Goal: Task Accomplishment & Management: Complete application form

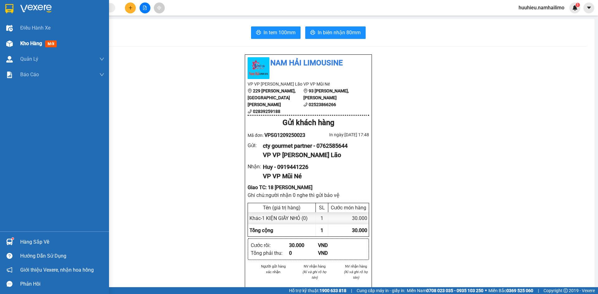
click at [34, 47] on div "Kho hàng mới" at bounding box center [39, 44] width 39 height 8
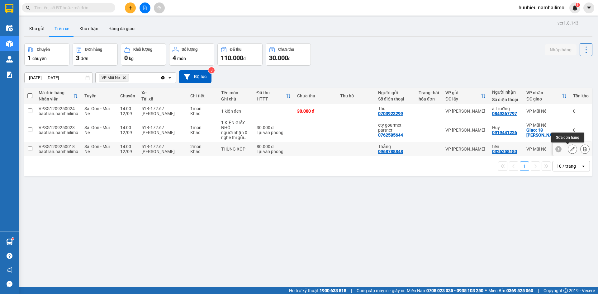
click at [580, 148] on button at bounding box center [584, 149] width 9 height 11
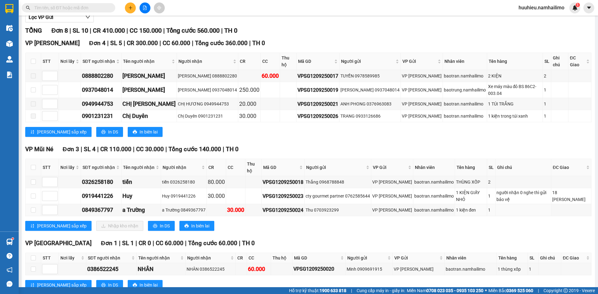
scroll to position [82, 0]
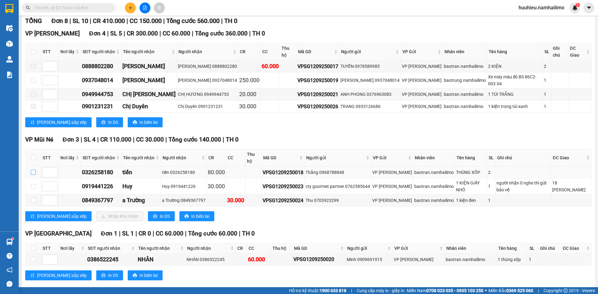
click at [35, 170] on input "checkbox" at bounding box center [33, 172] width 5 height 5
checkbox input "true"
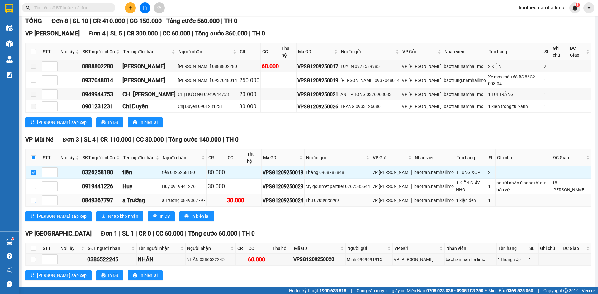
click at [34, 198] on input "checkbox" at bounding box center [33, 200] width 5 height 5
checkbox input "true"
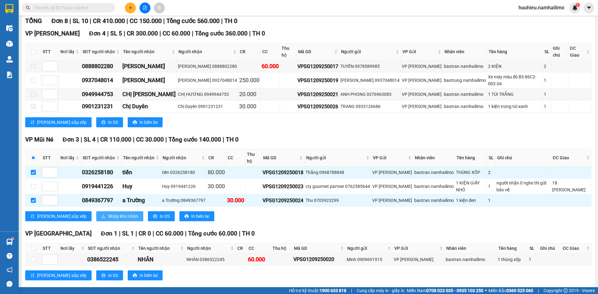
click at [108, 213] on span "Nhập kho nhận" at bounding box center [123, 216] width 30 height 7
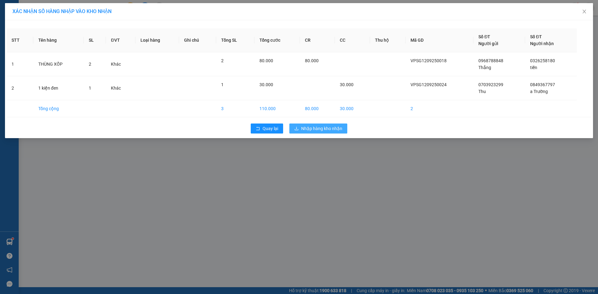
click at [311, 128] on span "Nhập hàng kho nhận" at bounding box center [321, 128] width 41 height 7
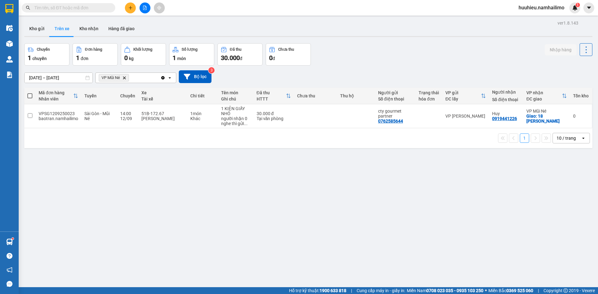
click at [42, 77] on input "[DATE] – [DATE]" at bounding box center [59, 78] width 68 height 10
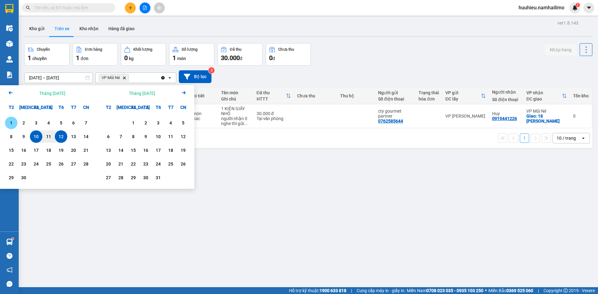
click at [12, 123] on div "1" at bounding box center [11, 122] width 9 height 7
click at [73, 74] on input "[DATE] – / /" at bounding box center [59, 78] width 68 height 10
click at [71, 77] on input "[DATE] – / /" at bounding box center [59, 78] width 68 height 10
drag, startPoint x: 22, startPoint y: 136, endPoint x: 59, endPoint y: 136, distance: 37.0
click at [59, 136] on div "8 9 10 11 12 13 14" at bounding box center [48, 136] width 87 height 12
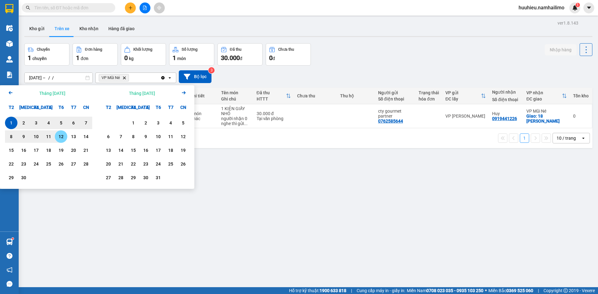
click at [59, 136] on div "12" at bounding box center [61, 136] width 9 height 7
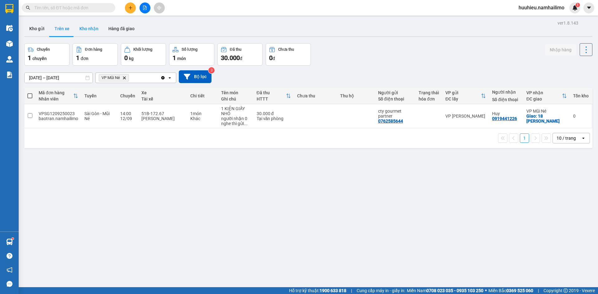
click at [85, 30] on button "Kho nhận" at bounding box center [88, 28] width 29 height 15
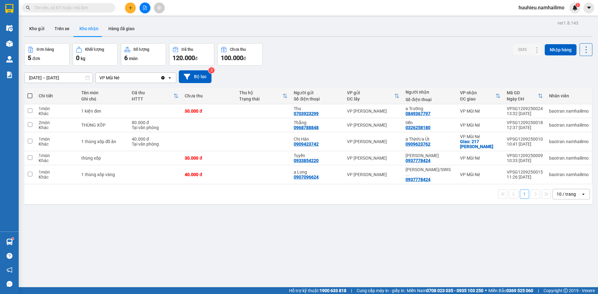
click at [40, 80] on input "[DATE] – [DATE]" at bounding box center [59, 78] width 68 height 10
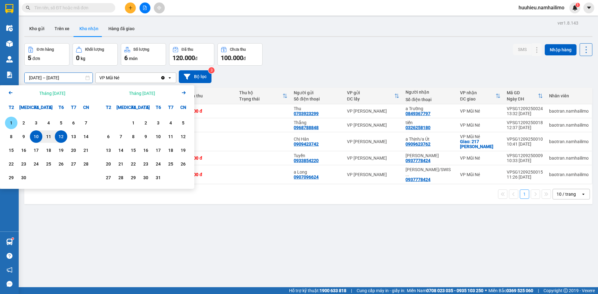
click at [12, 124] on div "1" at bounding box center [11, 122] width 9 height 7
click at [72, 78] on input "[DATE] – / /" at bounding box center [59, 78] width 68 height 10
click at [72, 77] on input "[DATE] – / /" at bounding box center [59, 78] width 68 height 10
click at [59, 137] on div "12" at bounding box center [61, 136] width 9 height 7
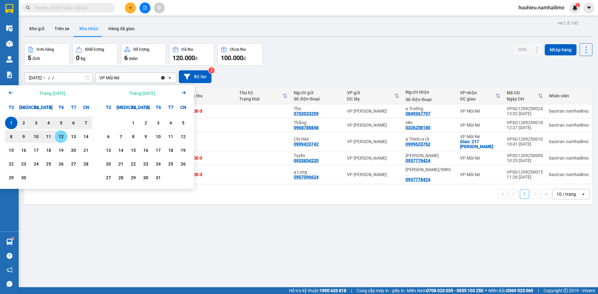
type input "[DATE] – [DATE]"
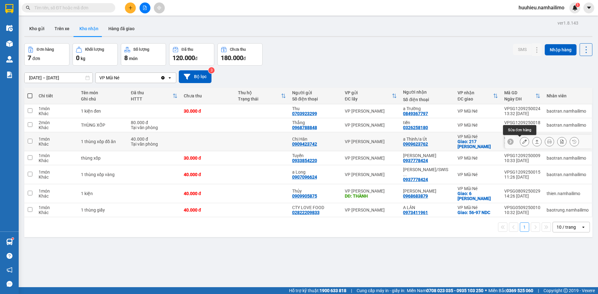
click at [522, 142] on icon at bounding box center [524, 141] width 4 height 4
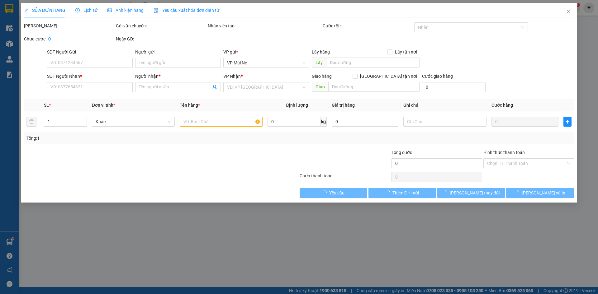
type input "0909423742"
type input "Chị Hân"
type input "0909623762"
type input "a Thịnh/a Út"
checkbox input "true"
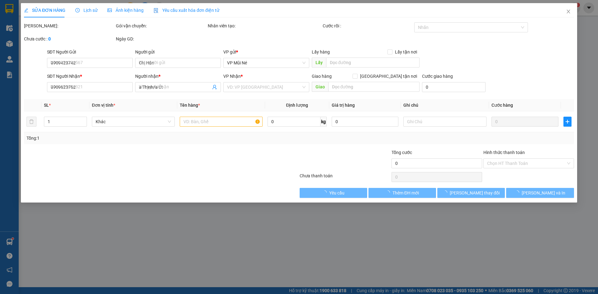
type input "217 [PERSON_NAME]"
type input "40.000"
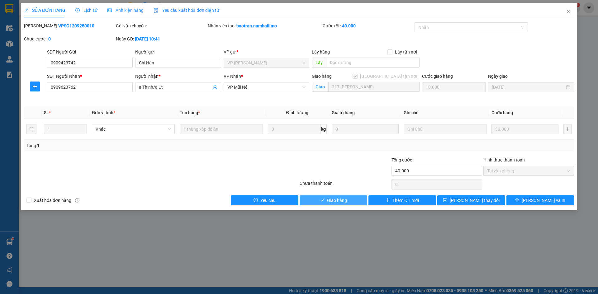
click at [336, 202] on span "Giao hàng" at bounding box center [337, 200] width 20 height 7
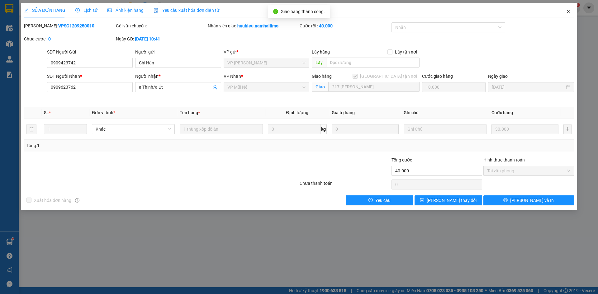
click at [564, 12] on span "Close" at bounding box center [567, 11] width 17 height 17
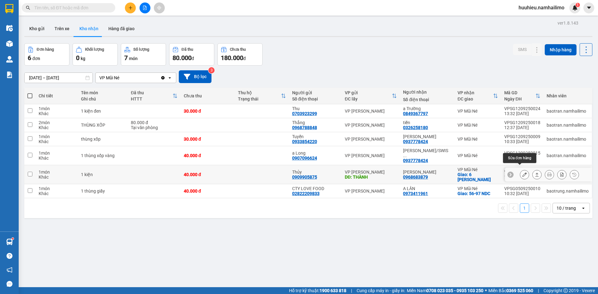
click at [522, 172] on icon at bounding box center [524, 174] width 4 height 4
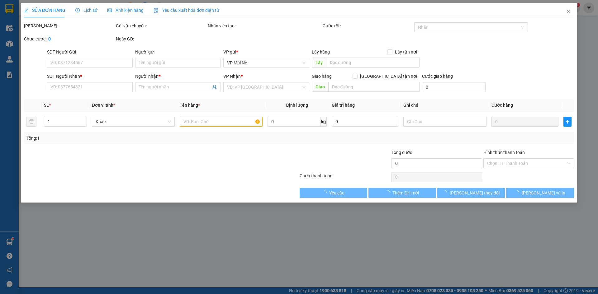
type input "0909905875"
type input "Thủy"
type input "THÀNH"
type input "0968683879"
type input "[PERSON_NAME]"
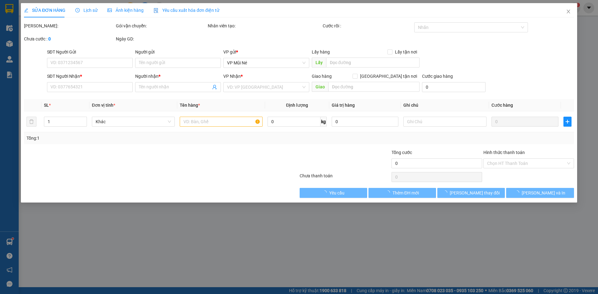
checkbox input "true"
type input "6 [PERSON_NAME]"
type input "40.000"
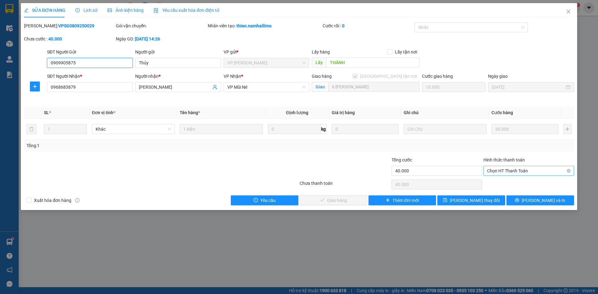
click at [501, 172] on span "Chọn HT Thanh Toán" at bounding box center [528, 170] width 83 height 9
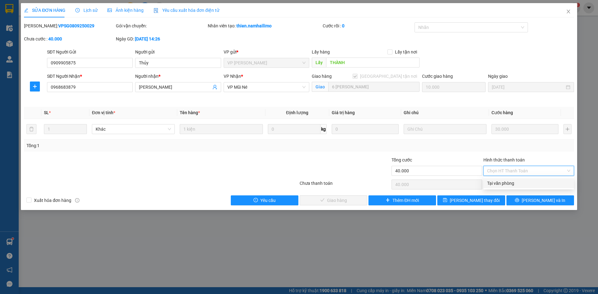
click at [497, 184] on div "Tại văn phòng" at bounding box center [528, 183] width 83 height 7
type input "0"
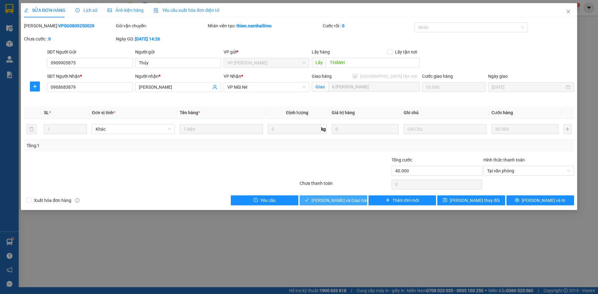
click at [326, 204] on span "[PERSON_NAME] và Giao hàng" at bounding box center [341, 200] width 60 height 7
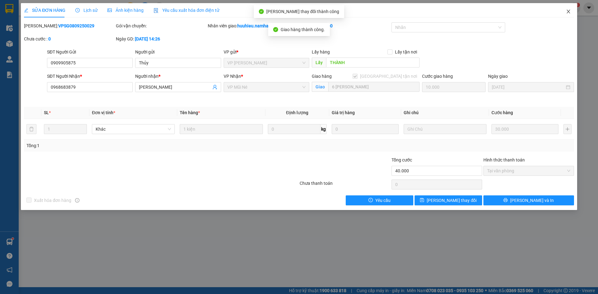
click at [568, 13] on icon "close" at bounding box center [568, 11] width 5 height 5
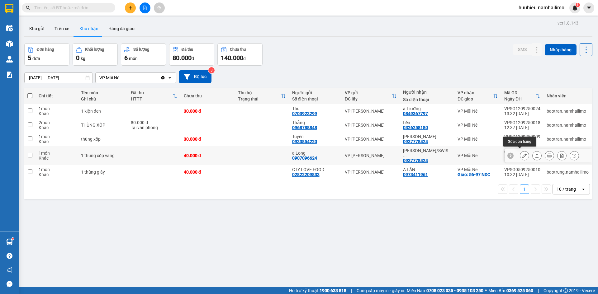
click at [520, 155] on button at bounding box center [524, 155] width 9 height 11
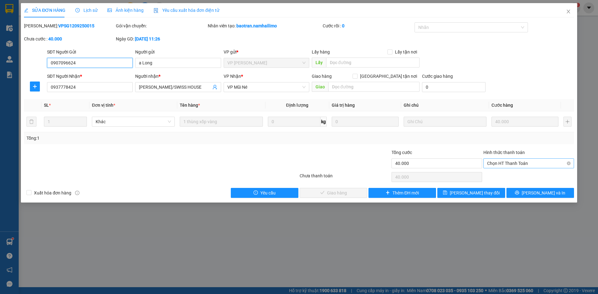
click at [493, 165] on span "Chọn HT Thanh Toán" at bounding box center [528, 163] width 83 height 9
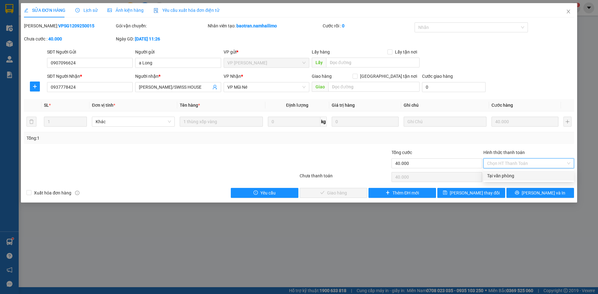
click at [492, 176] on div "Tại văn phòng" at bounding box center [528, 175] width 83 height 7
type input "0"
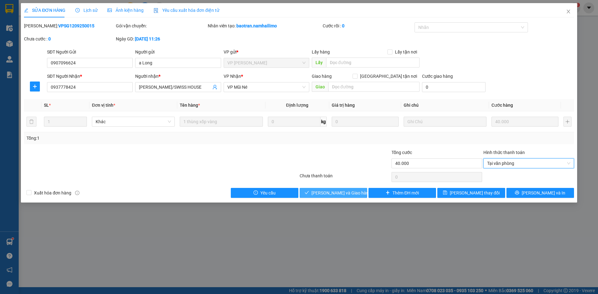
click at [331, 192] on span "[PERSON_NAME] và Giao hàng" at bounding box center [341, 193] width 60 height 7
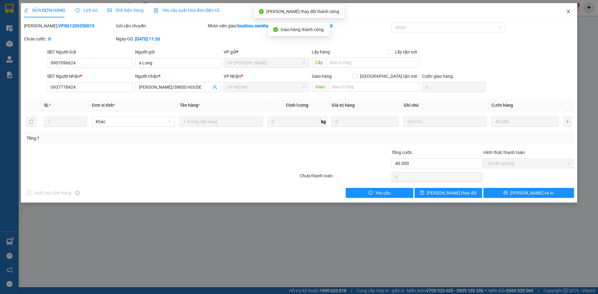
click at [567, 11] on icon "close" at bounding box center [567, 12] width 3 height 4
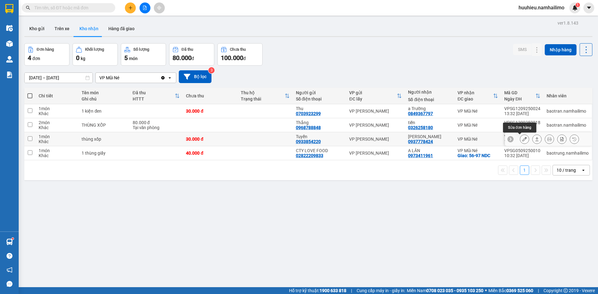
click at [522, 140] on button at bounding box center [524, 139] width 9 height 11
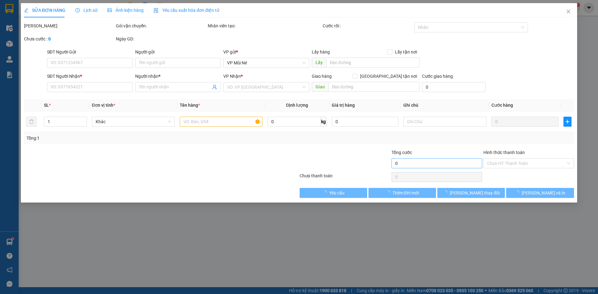
type input "0933854220"
type input "Tuyến"
type input "0937778424"
type input "[PERSON_NAME]"
type input "30.000"
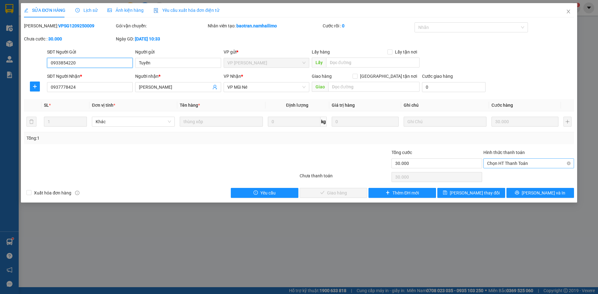
click at [494, 163] on span "Chọn HT Thanh Toán" at bounding box center [528, 163] width 83 height 9
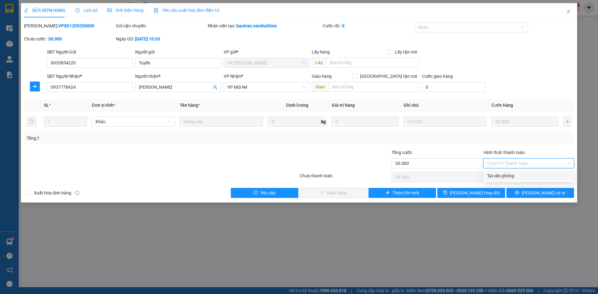
click at [492, 174] on div "Tại văn phòng" at bounding box center [528, 175] width 83 height 7
type input "0"
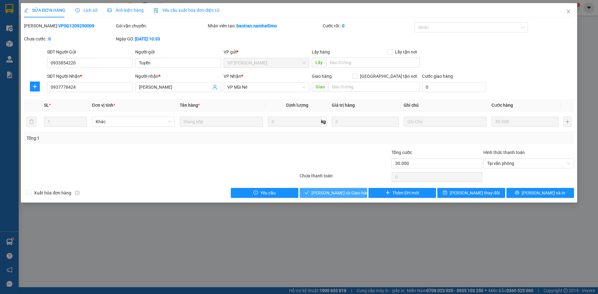
click at [322, 196] on button "[PERSON_NAME] và Giao hàng" at bounding box center [333, 193] width 68 height 10
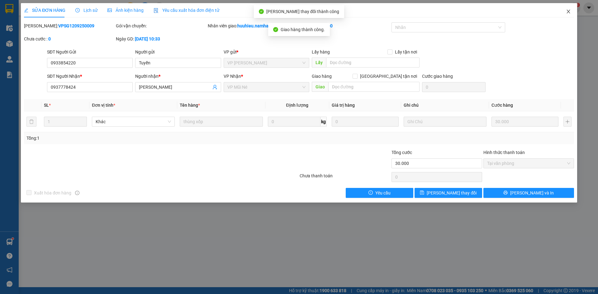
click at [569, 10] on icon "close" at bounding box center [568, 11] width 5 height 5
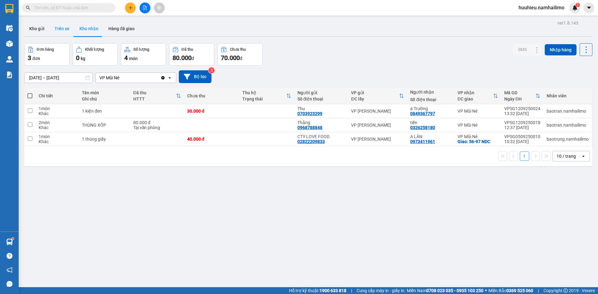
click at [60, 29] on button "Trên xe" at bounding box center [61, 28] width 25 height 15
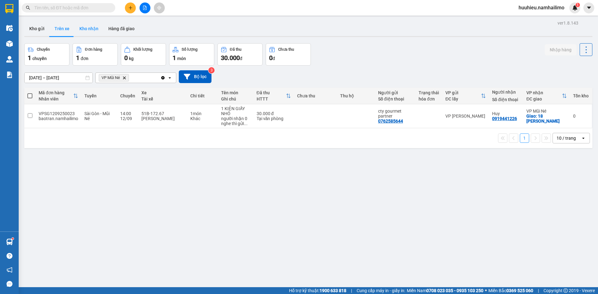
click at [82, 29] on button "Kho nhận" at bounding box center [88, 28] width 29 height 15
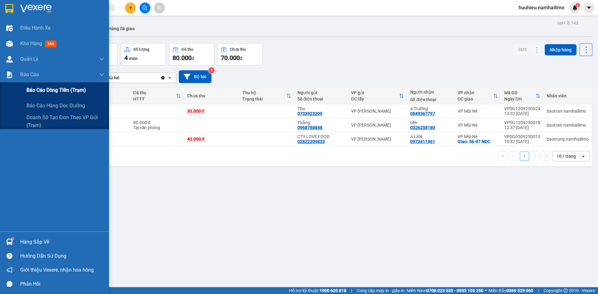
click at [41, 89] on span "Báo cáo dòng tiền (trạm)" at bounding box center [55, 90] width 59 height 8
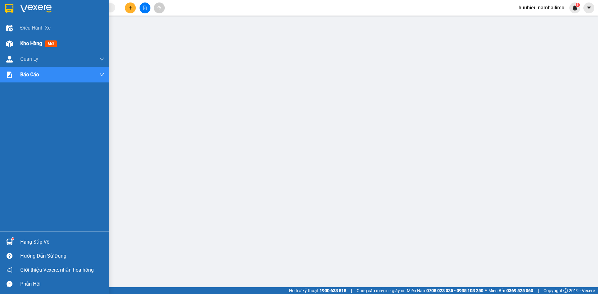
click at [35, 41] on span "Kho hàng" at bounding box center [31, 43] width 22 height 6
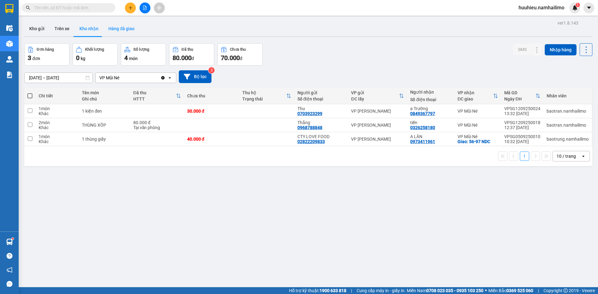
click at [127, 28] on button "Hàng đã giao" at bounding box center [121, 28] width 36 height 15
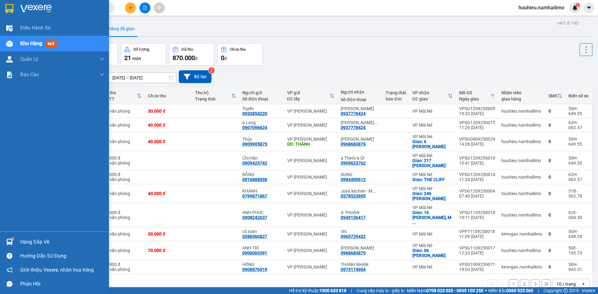
click at [27, 39] on div "Kho hàng mới" at bounding box center [62, 44] width 84 height 16
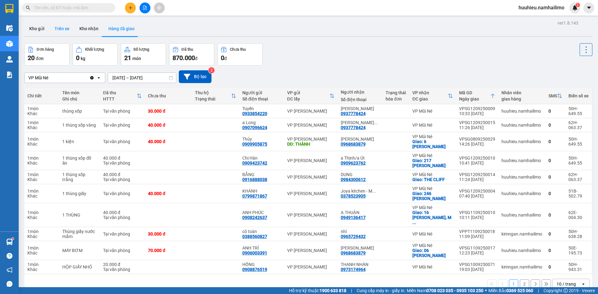
click at [59, 27] on button "Trên xe" at bounding box center [61, 28] width 25 height 15
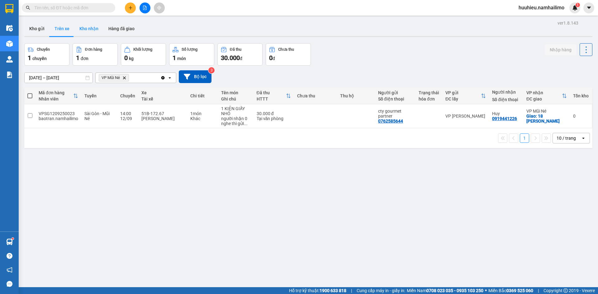
click at [93, 30] on button "Kho nhận" at bounding box center [88, 28] width 29 height 15
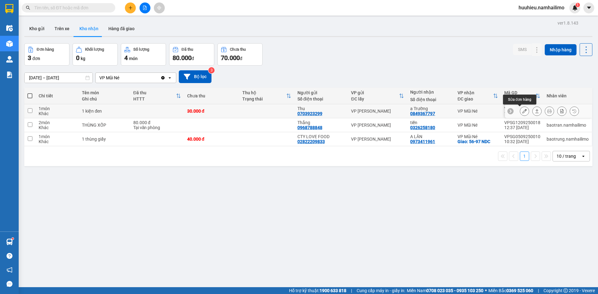
click at [522, 112] on icon at bounding box center [524, 111] width 4 height 4
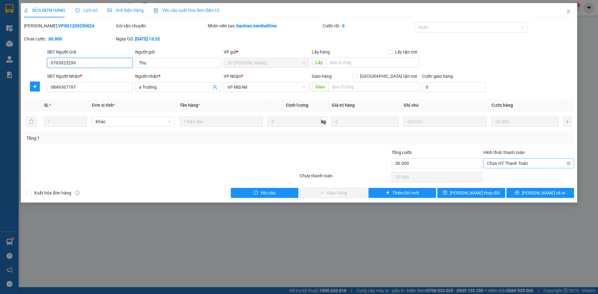
click at [511, 162] on span "Chọn HT Thanh Toán" at bounding box center [528, 163] width 83 height 9
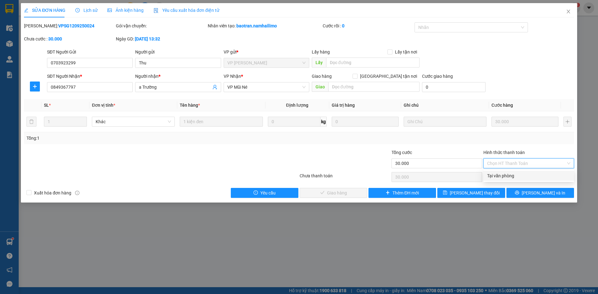
click at [508, 174] on div "Tại văn phòng" at bounding box center [528, 175] width 83 height 7
type input "0"
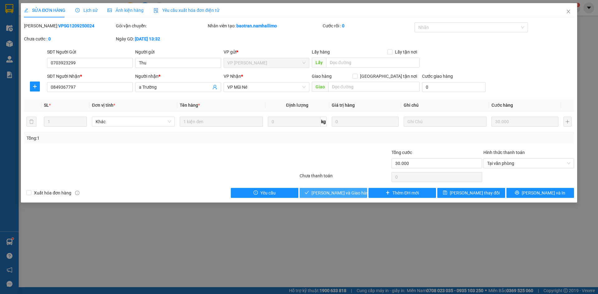
click at [334, 192] on span "[PERSON_NAME] và Giao hàng" at bounding box center [341, 193] width 60 height 7
